Goal: Information Seeking & Learning: Learn about a topic

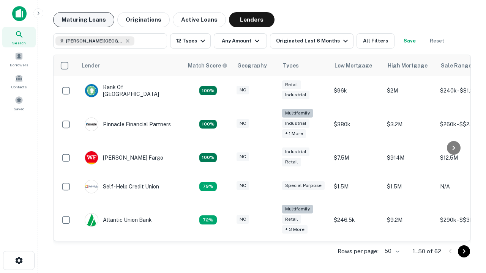
click at [84, 20] on button "Maturing Loans" at bounding box center [83, 19] width 61 height 15
